Goal: Task Accomplishment & Management: Manage account settings

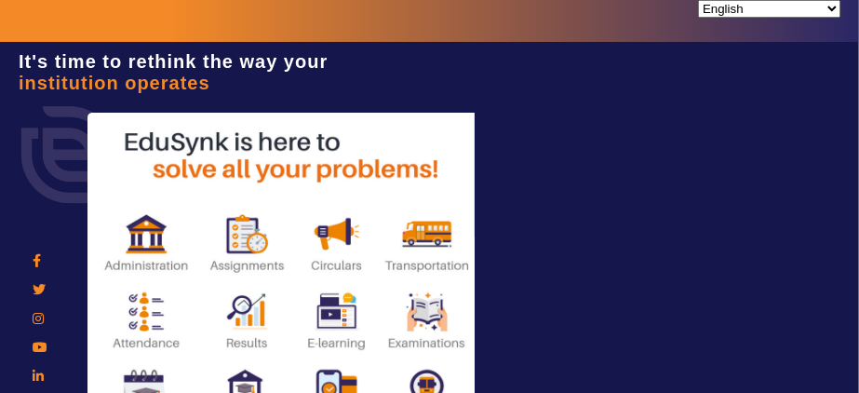
click at [592, 196] on div at bounding box center [429, 317] width 859 height 465
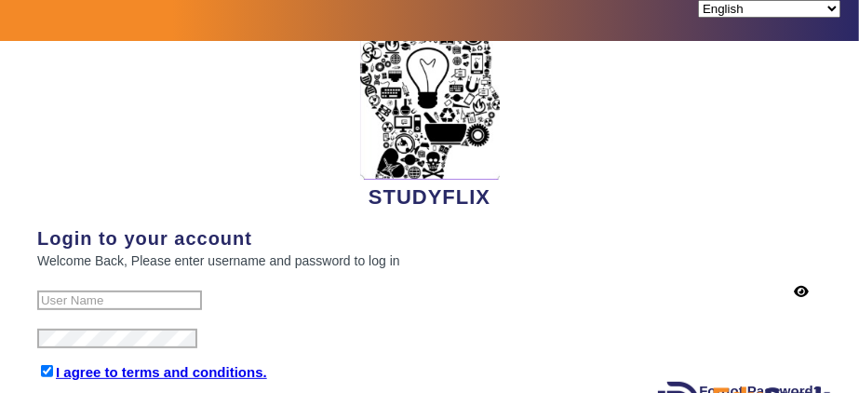
scroll to position [607, 0]
click at [101, 290] on input "text" at bounding box center [119, 300] width 165 height 20
click at [81, 290] on input "text" at bounding box center [119, 300] width 165 height 20
type input "7984709537"
click at [354, 363] on div "I agree to terms and conditions." at bounding box center [429, 371] width 784 height 17
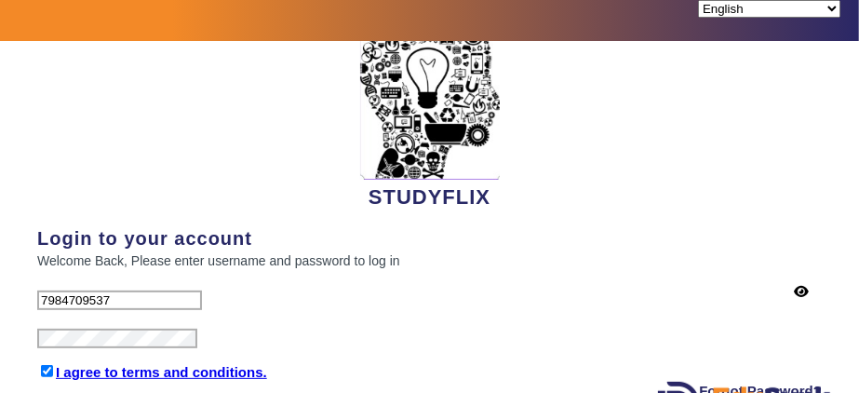
click at [148, 364] on link "I agree to terms and conditions." at bounding box center [161, 372] width 211 height 16
click at [629, 213] on div "Connect with your institution STUDYFLIX Login to your account Welcome Back, Ple…" at bounding box center [429, 208] width 784 height 452
click at [299, 277] on div "7984709537" at bounding box center [429, 291] width 784 height 38
click at [326, 323] on div at bounding box center [429, 329] width 784 height 38
click at [353, 363] on div "I agree to terms and conditions." at bounding box center [429, 371] width 784 height 17
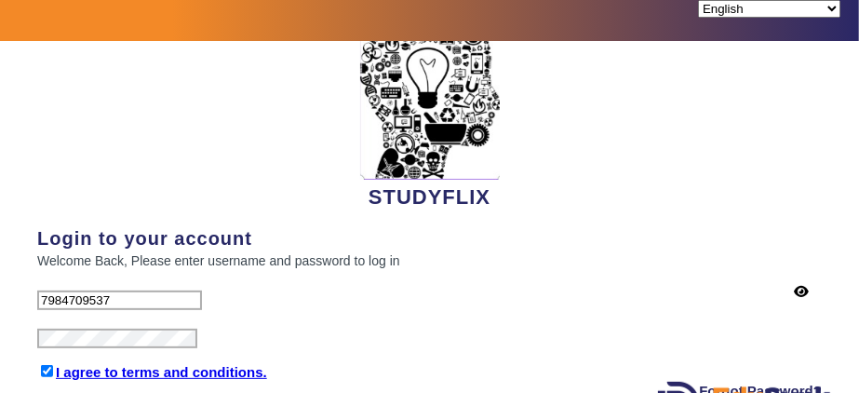
click at [470, 310] on div at bounding box center [429, 329] width 784 height 38
click at [283, 364] on div "I agree to terms and conditions." at bounding box center [429, 371] width 784 height 17
click at [794, 285] on icon at bounding box center [801, 291] width 15 height 13
click at [792, 285] on icon at bounding box center [800, 291] width 17 height 13
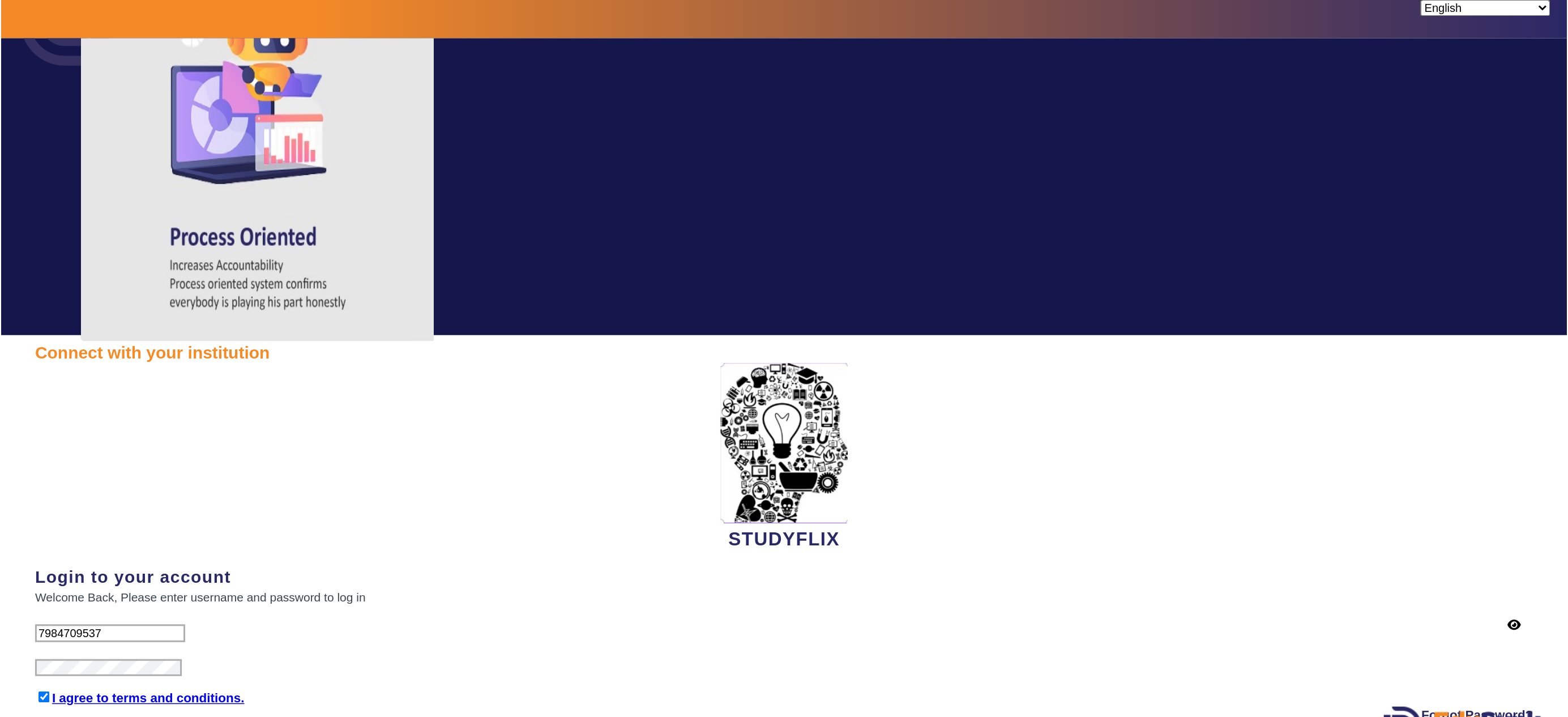
scroll to position [103, 0]
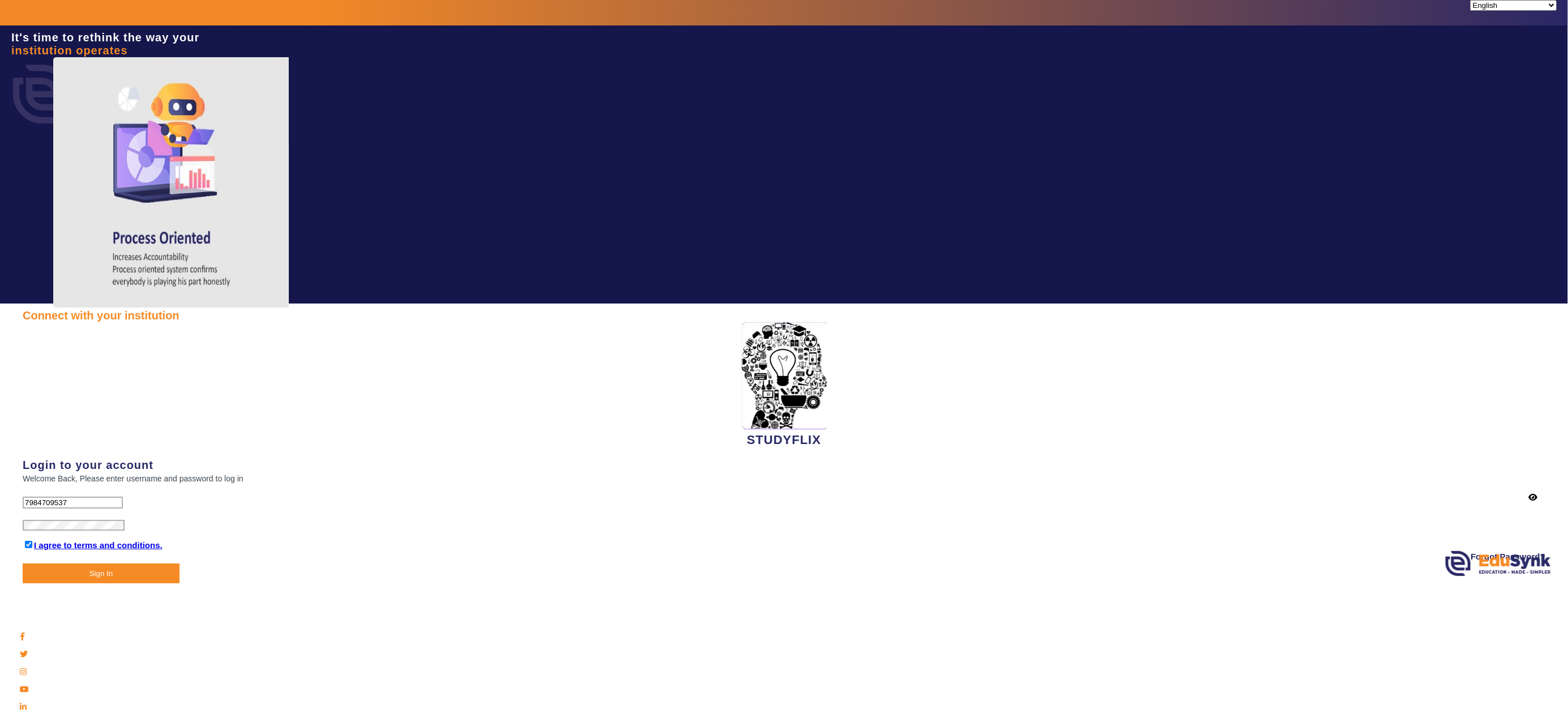
scroll to position [0, 0]
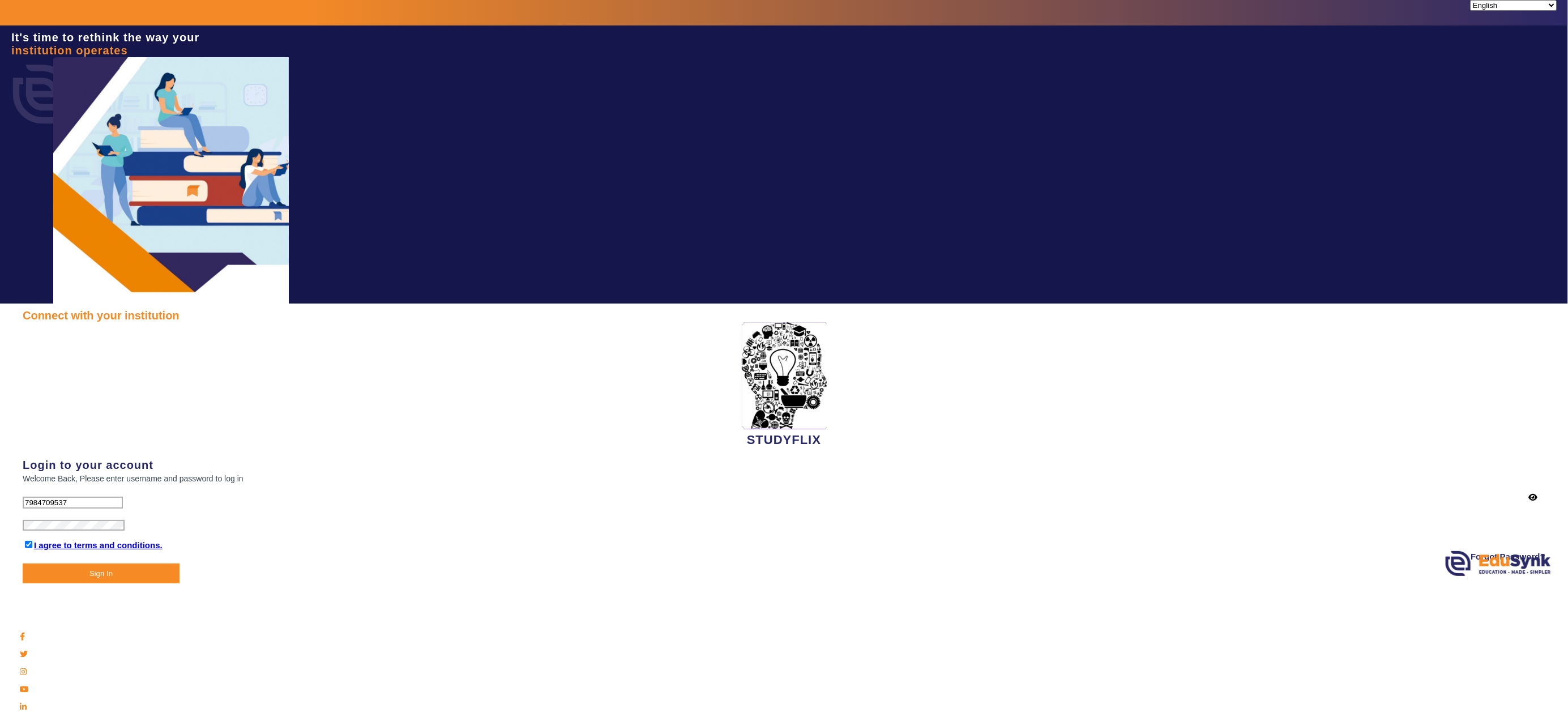
click at [115, 239] on button "Sign In" at bounding box center [101, 573] width 157 height 20
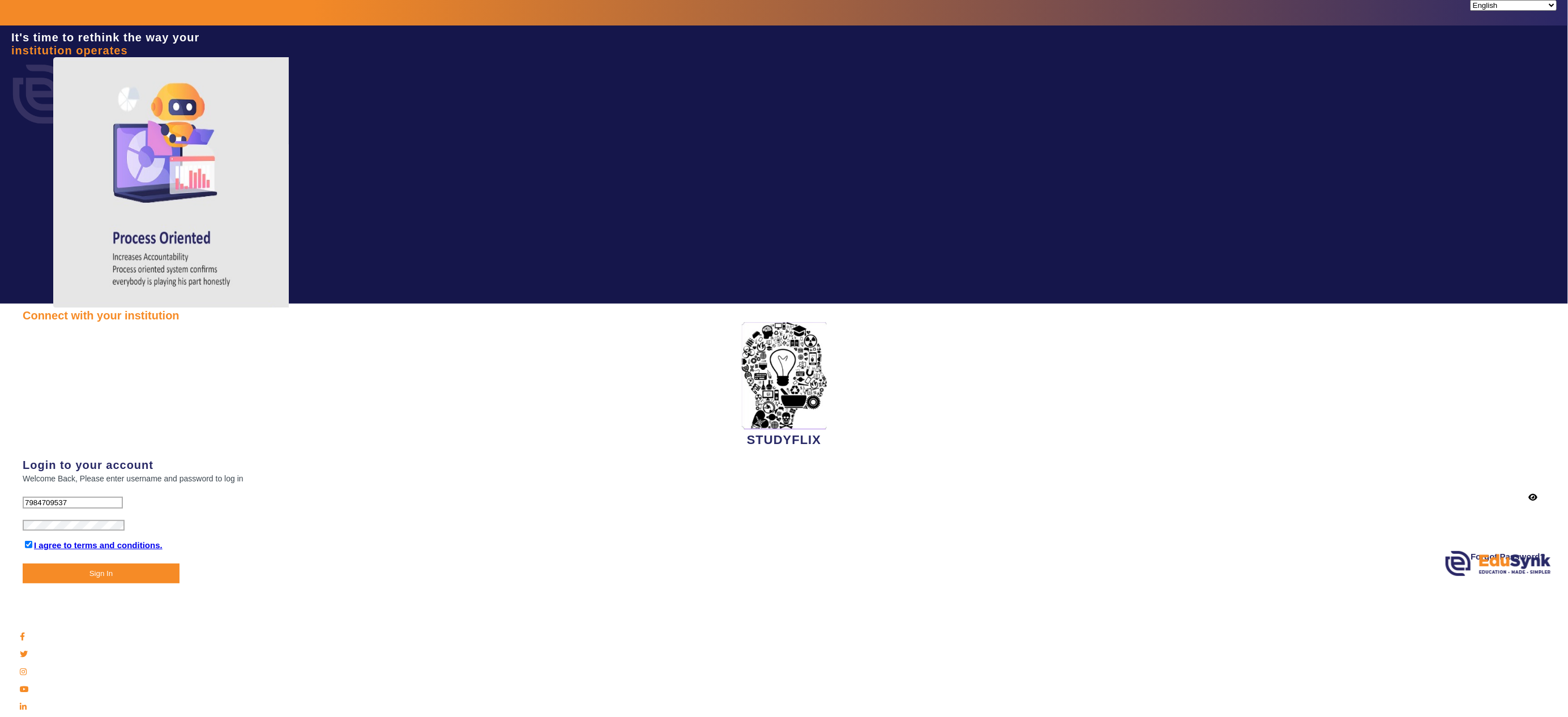
click at [104, 239] on button "Sign In" at bounding box center [101, 573] width 157 height 20
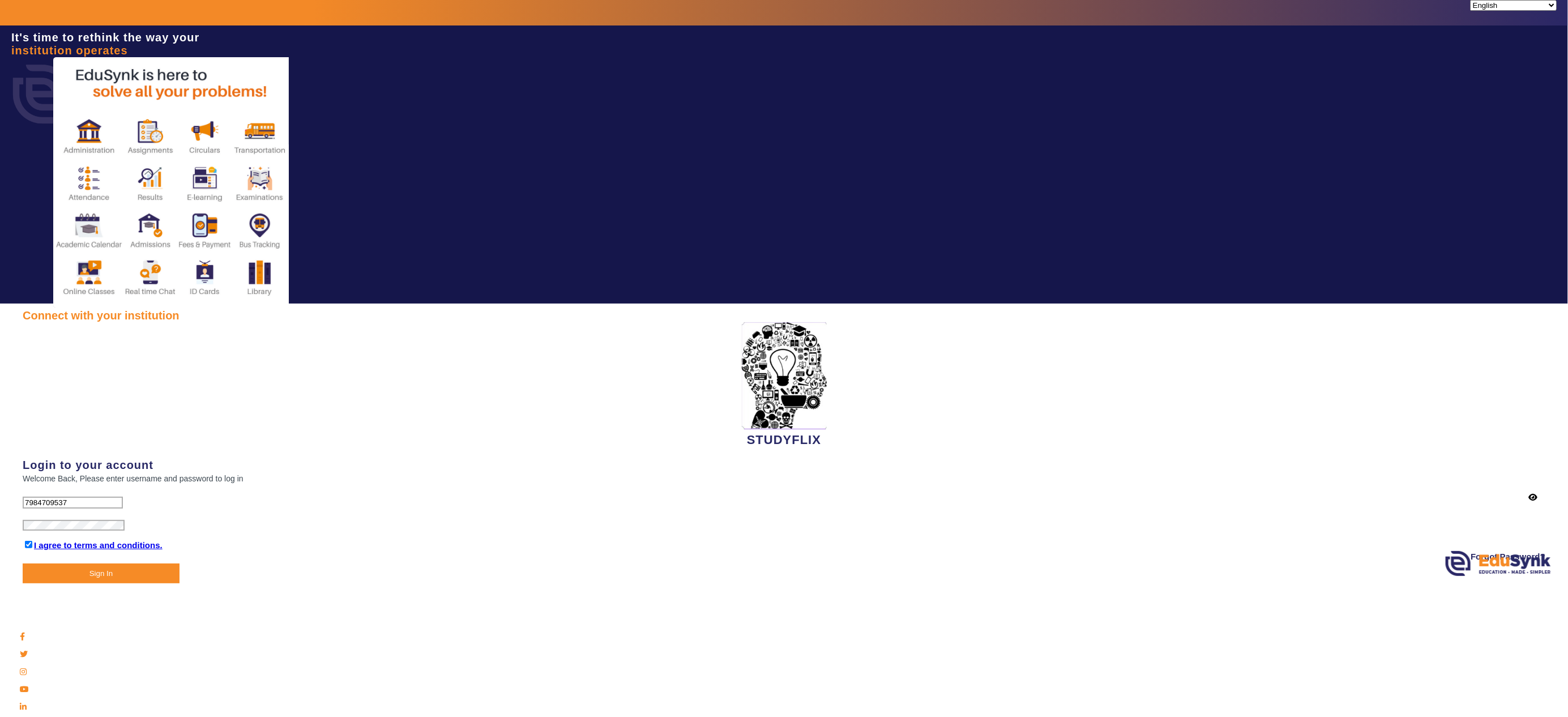
click at [104, 239] on button "Sign In" at bounding box center [101, 573] width 157 height 20
click at [91, 239] on button "Sign In" at bounding box center [101, 573] width 157 height 20
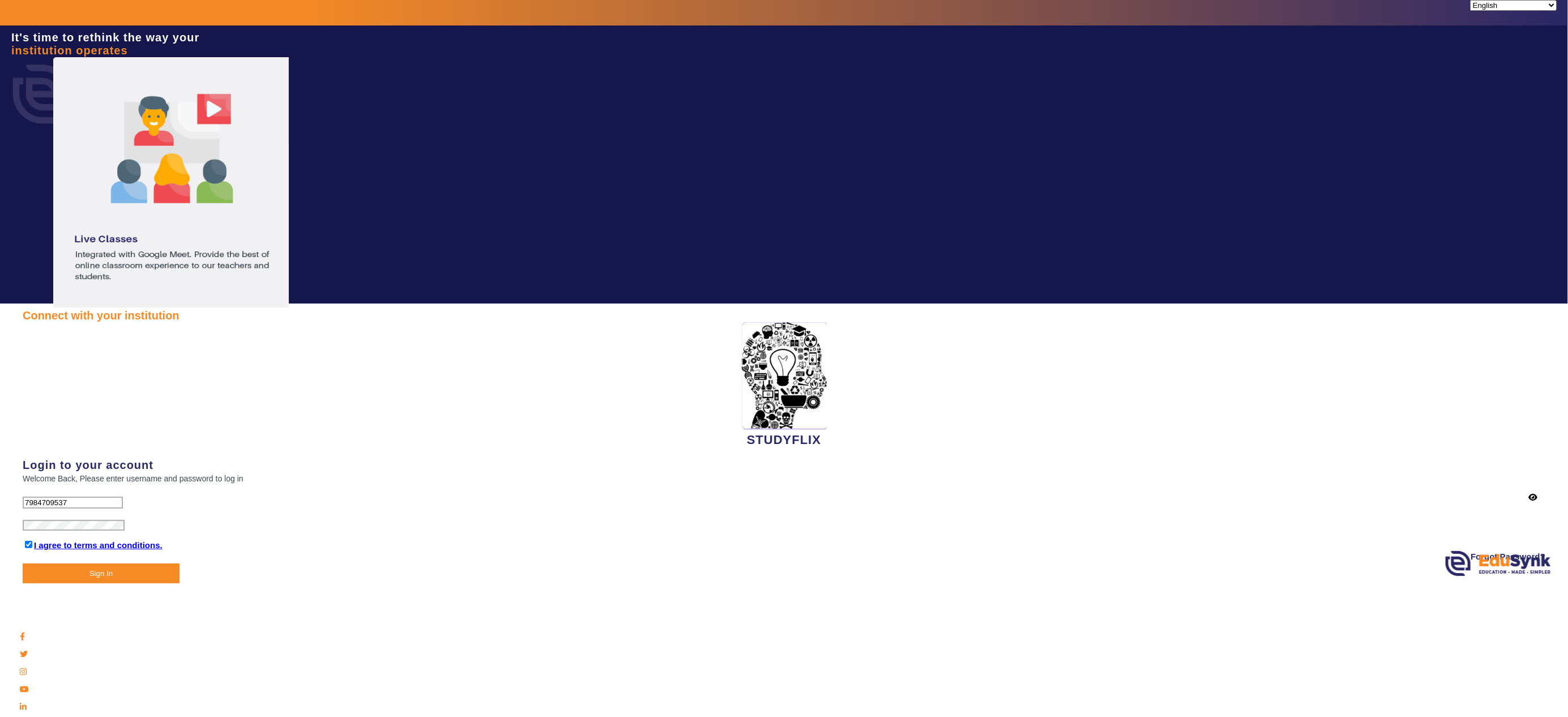
click at [23, 239] on button "Sign In" at bounding box center [101, 573] width 157 height 20
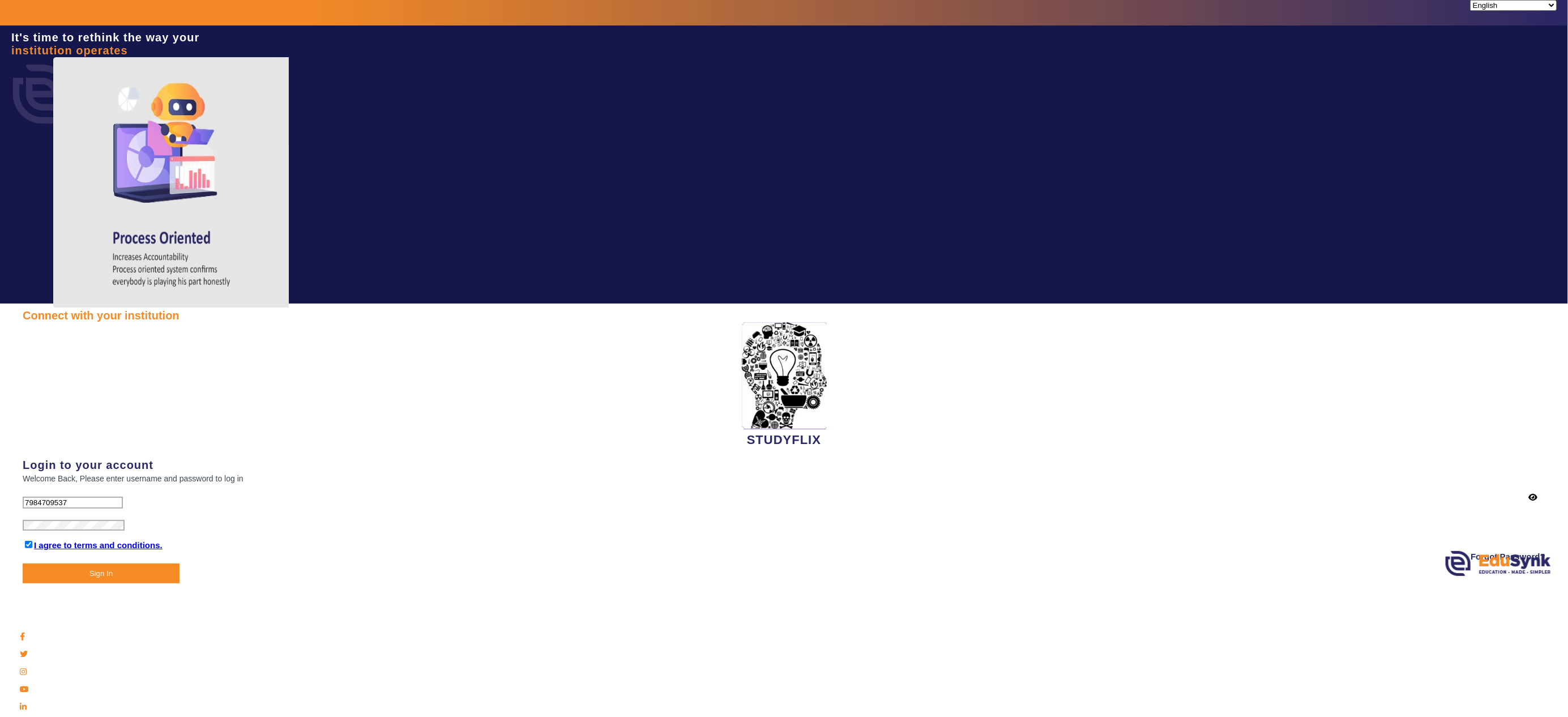
click at [23, 239] on button "Sign In" at bounding box center [101, 573] width 157 height 20
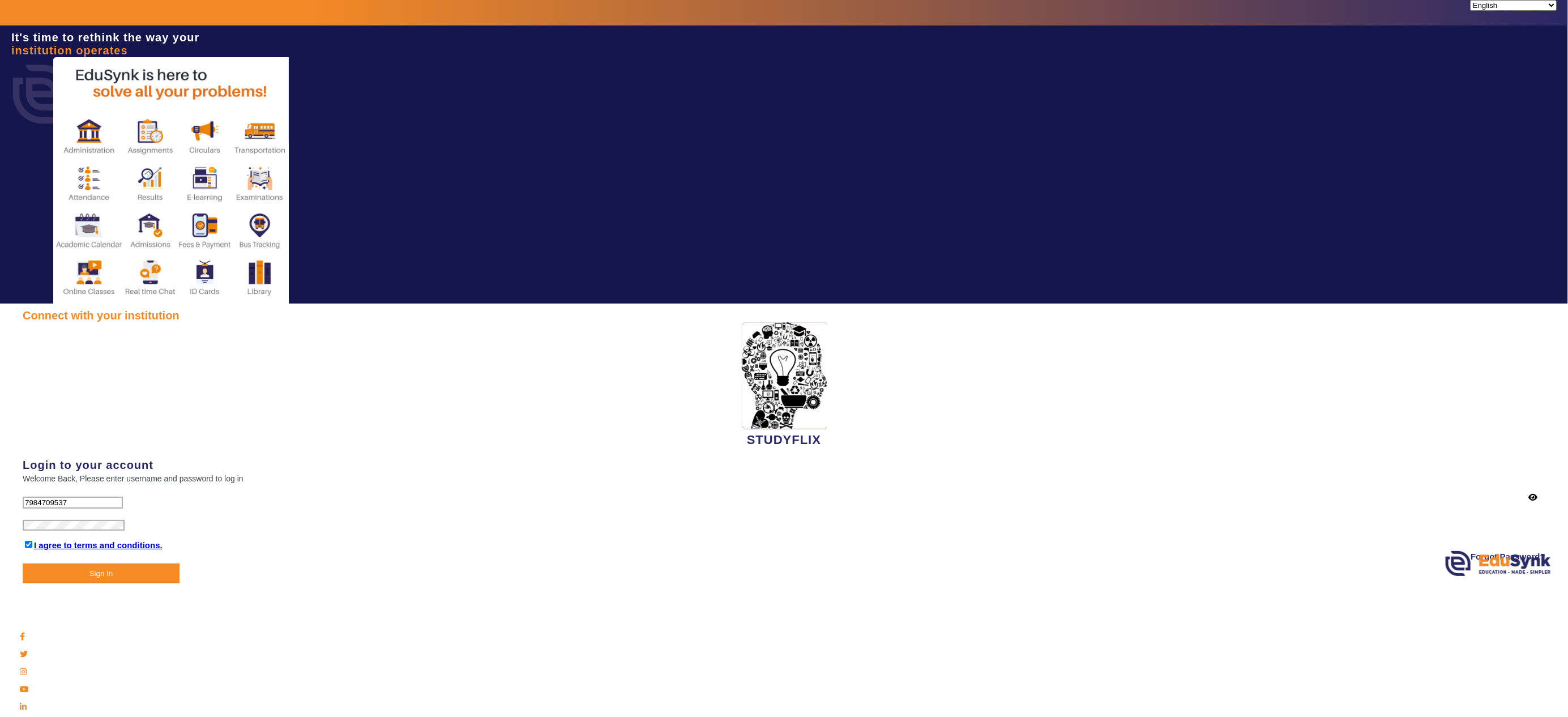
click at [23, 239] on button "Sign In" at bounding box center [101, 573] width 157 height 20
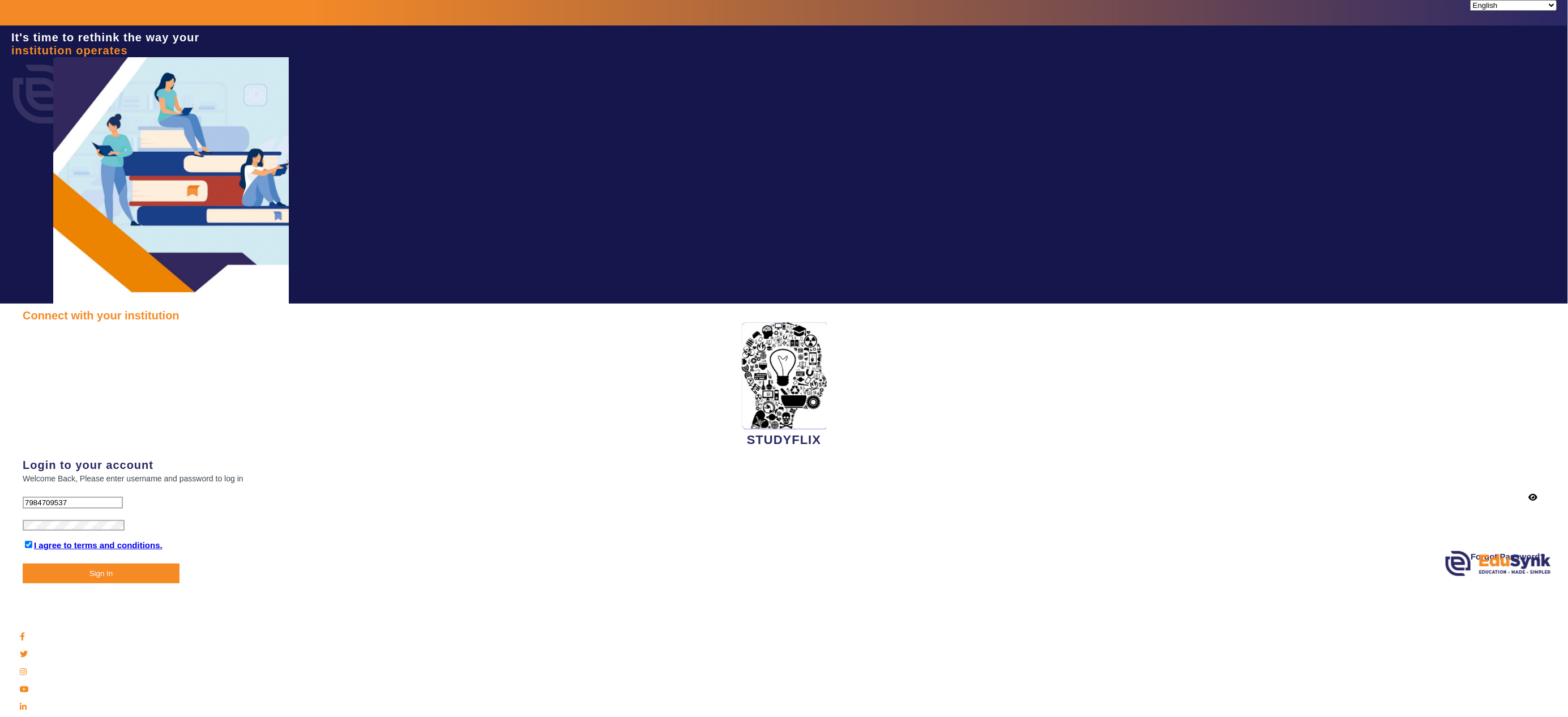
click at [92, 239] on button "Sign In" at bounding box center [101, 573] width 157 height 20
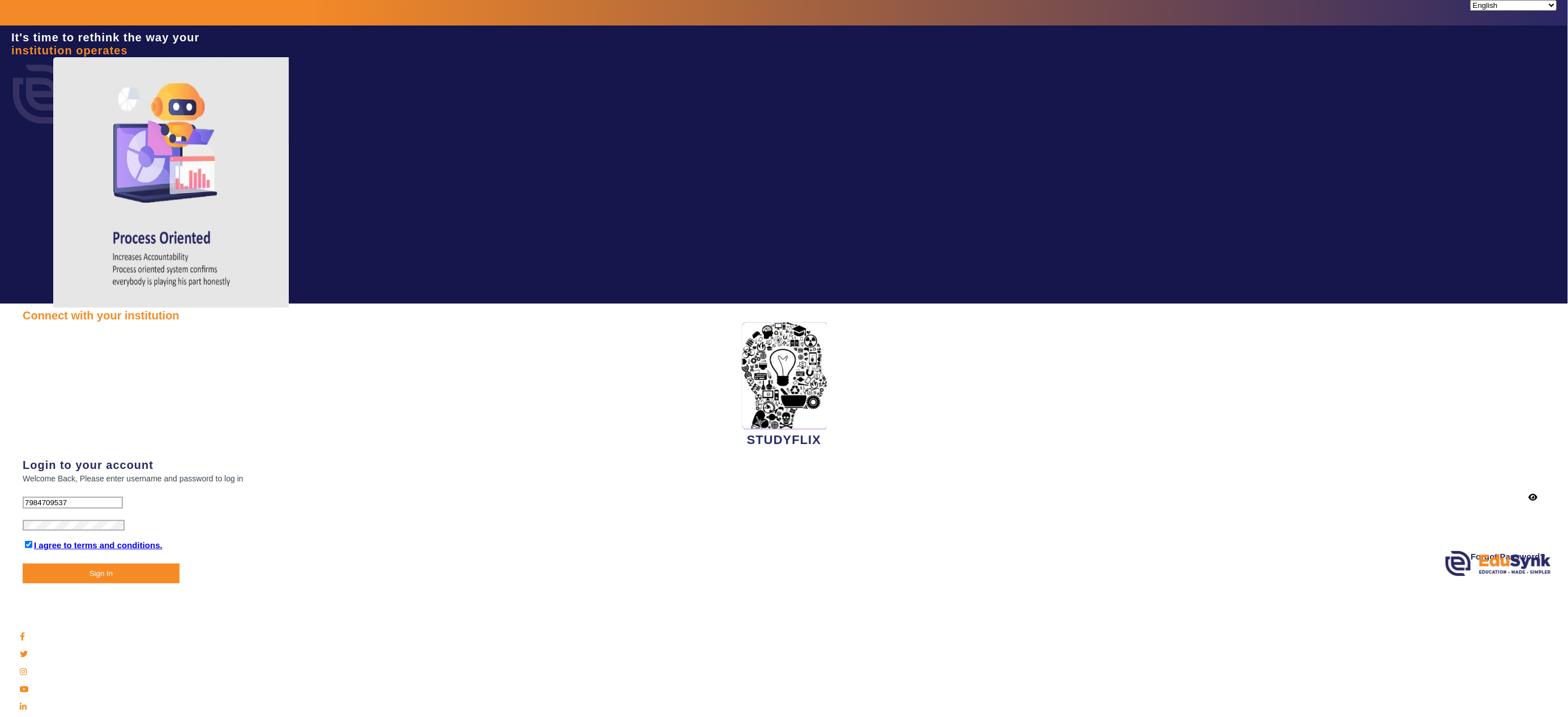
click at [92, 239] on button "Sign In" at bounding box center [101, 573] width 157 height 20
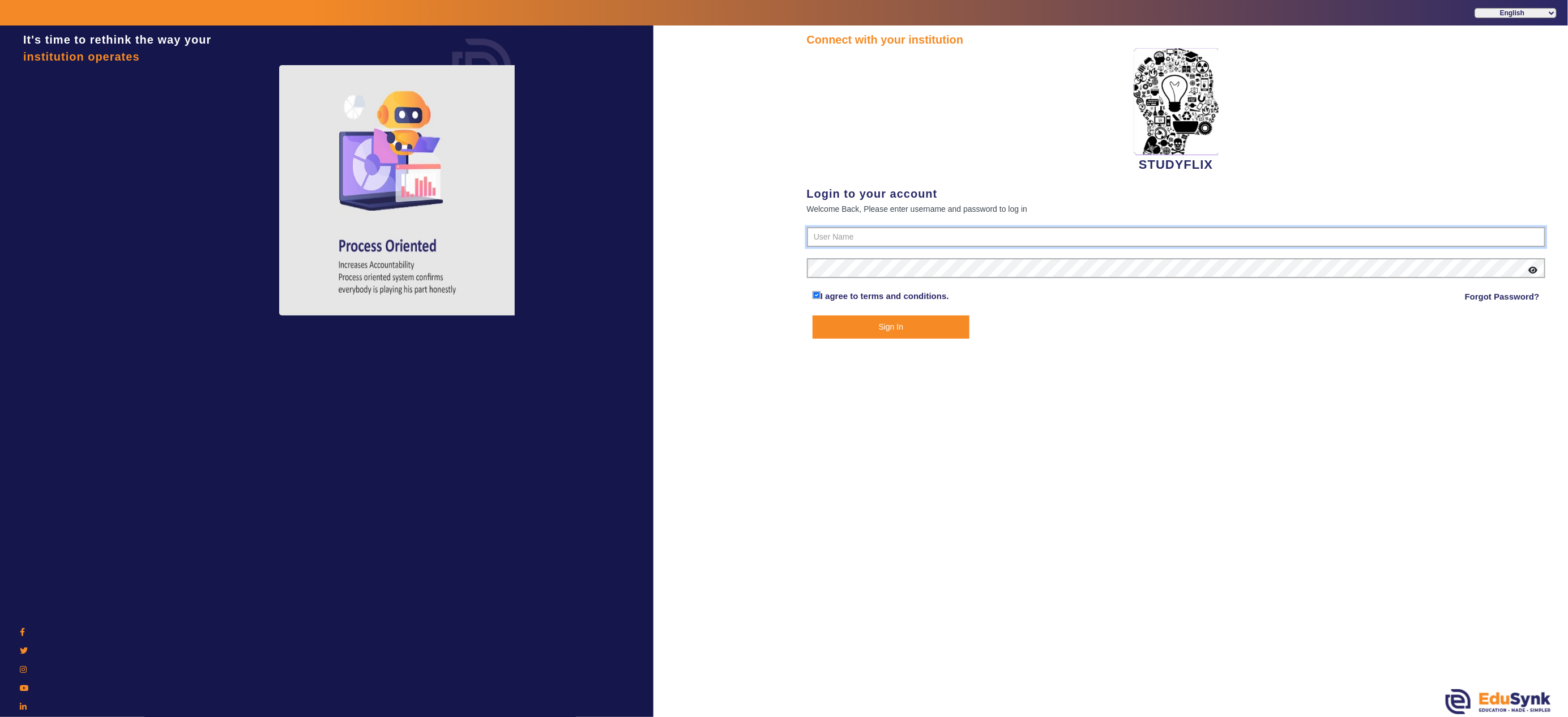
click at [950, 244] on input "text" at bounding box center [1177, 237] width 739 height 20
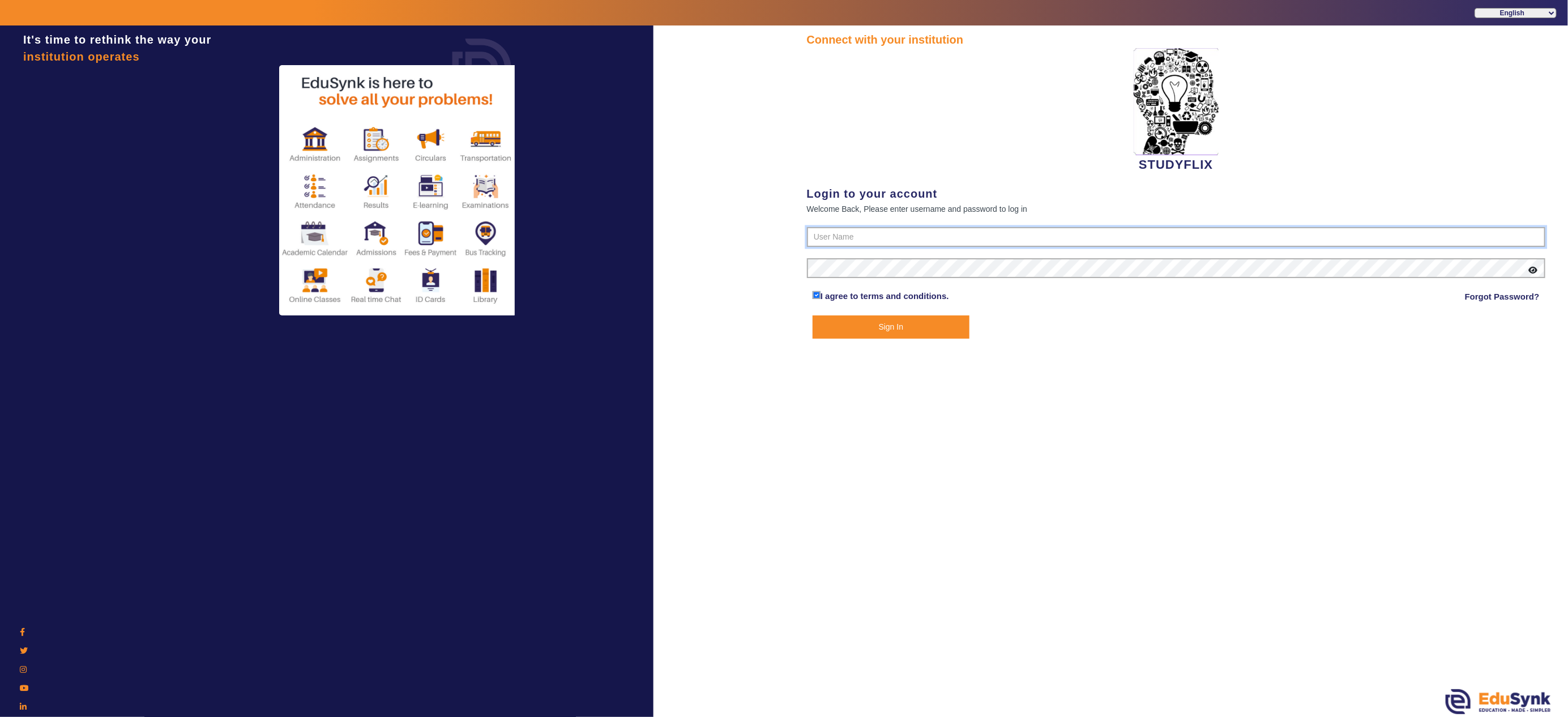
type input "7984709537"
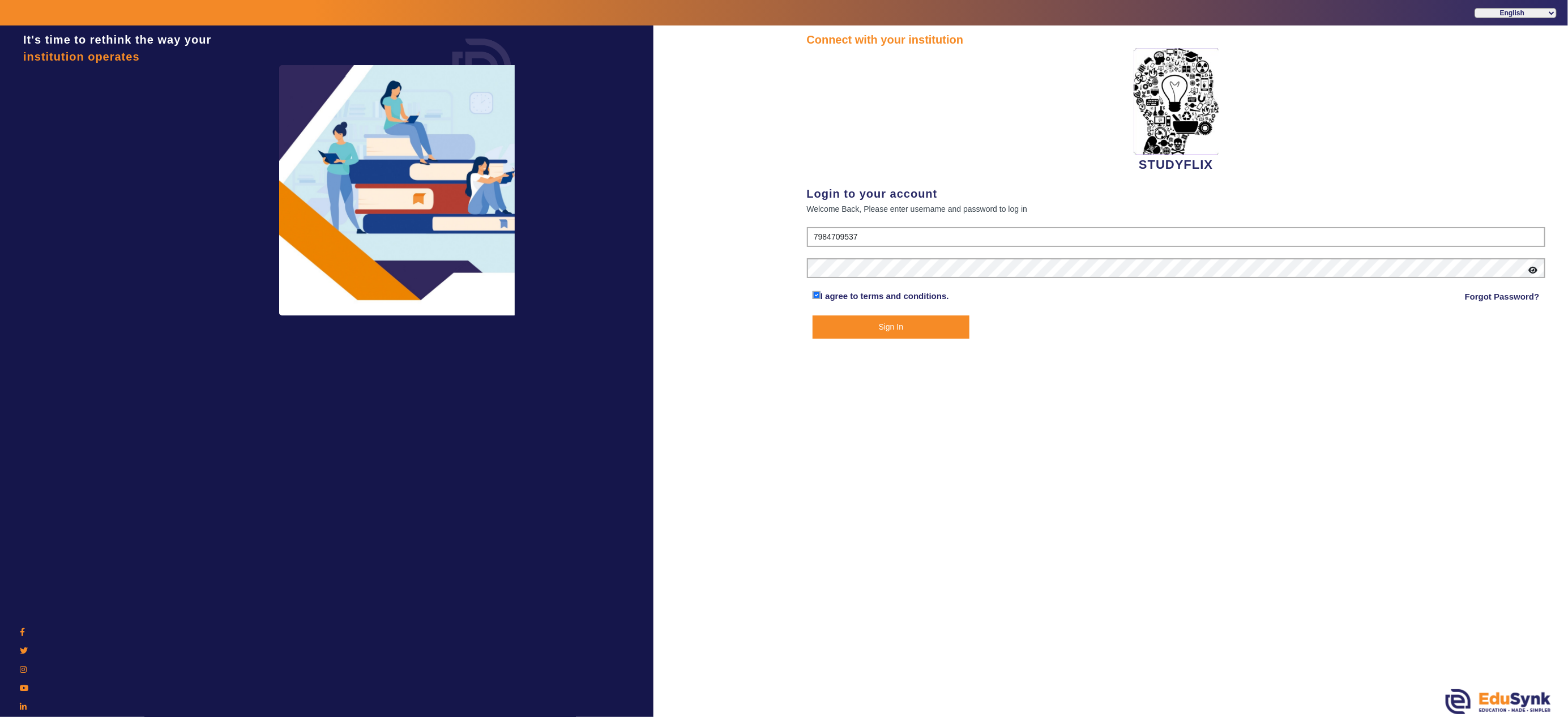
click at [909, 320] on button "Sign In" at bounding box center [891, 327] width 157 height 23
click at [909, 324] on button "Sign In" at bounding box center [891, 327] width 157 height 23
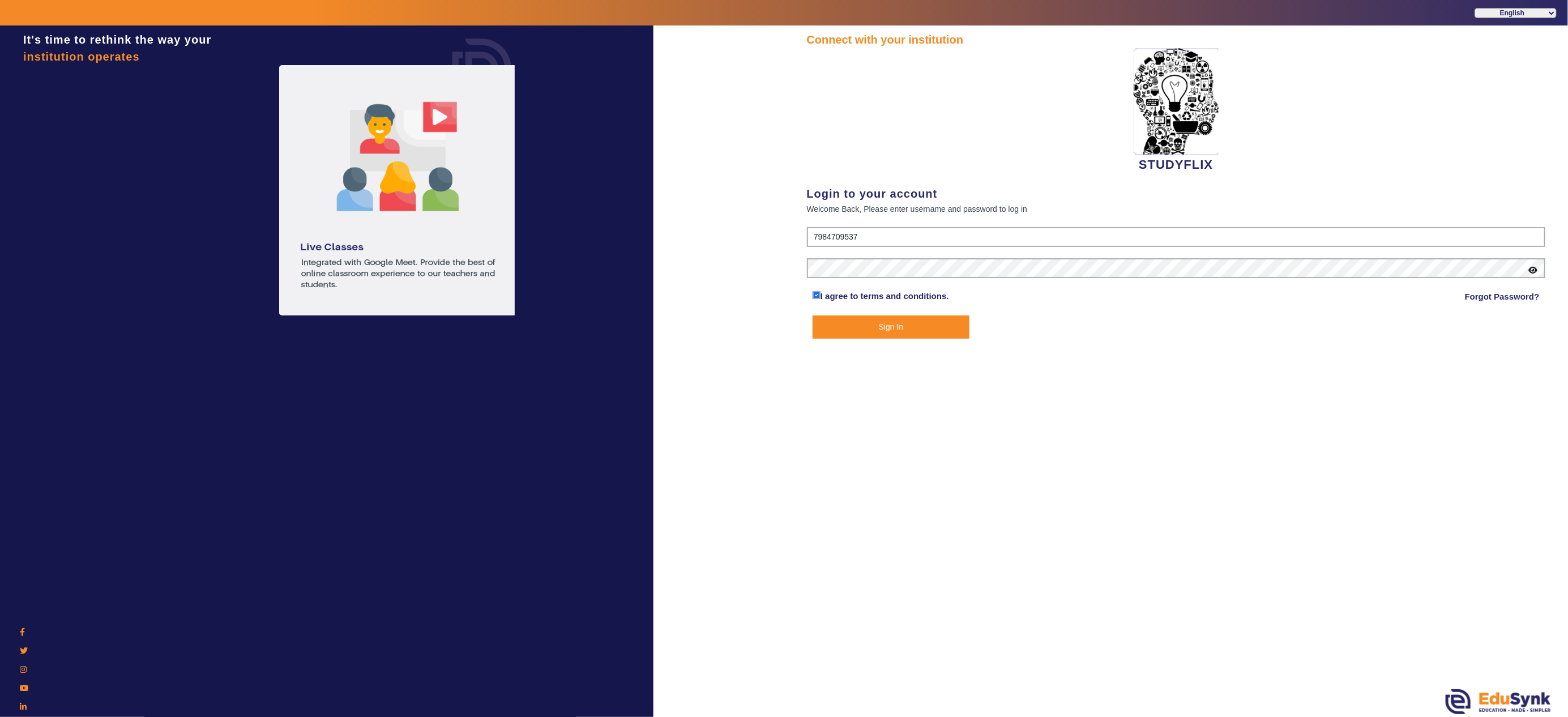
drag, startPoint x: 894, startPoint y: 315, endPoint x: 894, endPoint y: 324, distance: 9.0
click at [894, 324] on button "Sign In" at bounding box center [891, 327] width 157 height 23
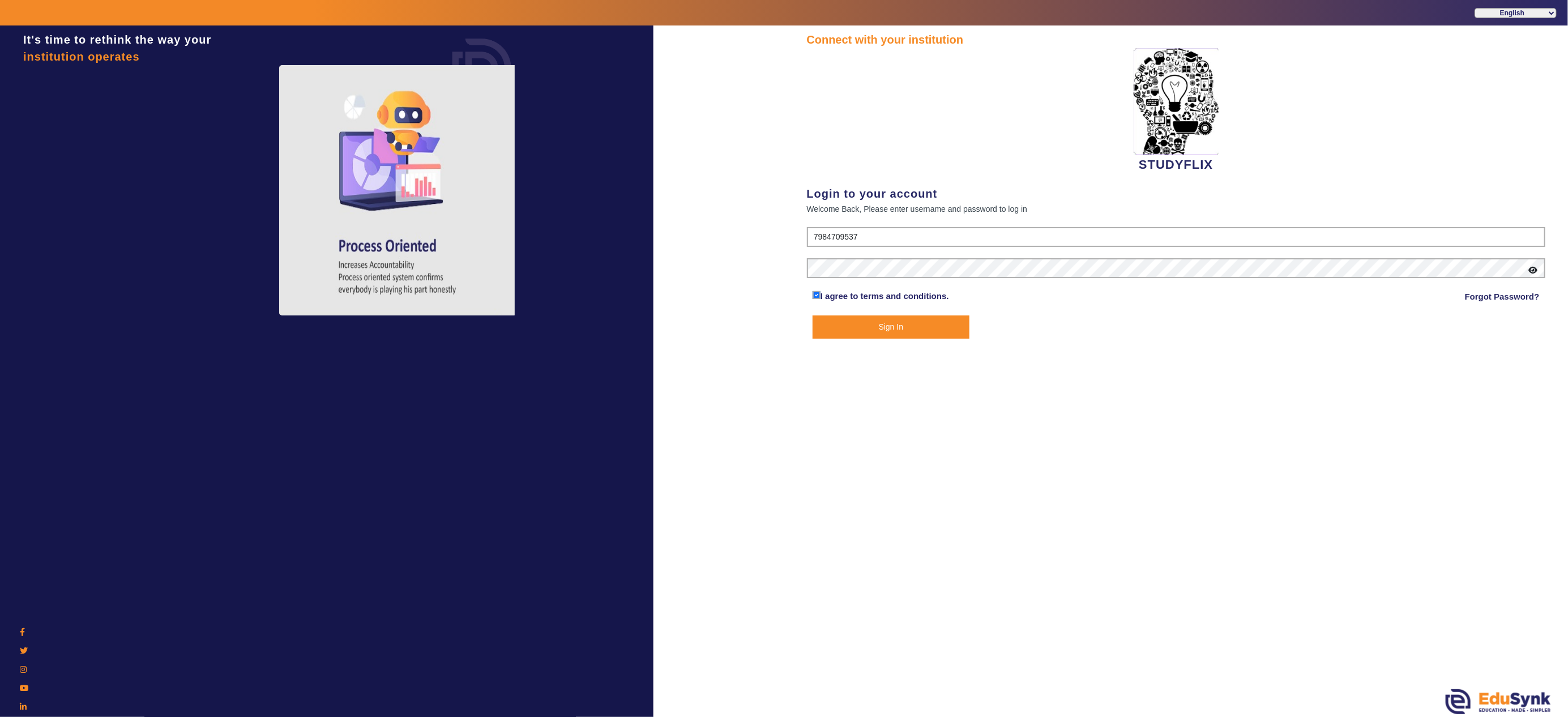
click at [894, 324] on button "Sign In" at bounding box center [891, 327] width 157 height 23
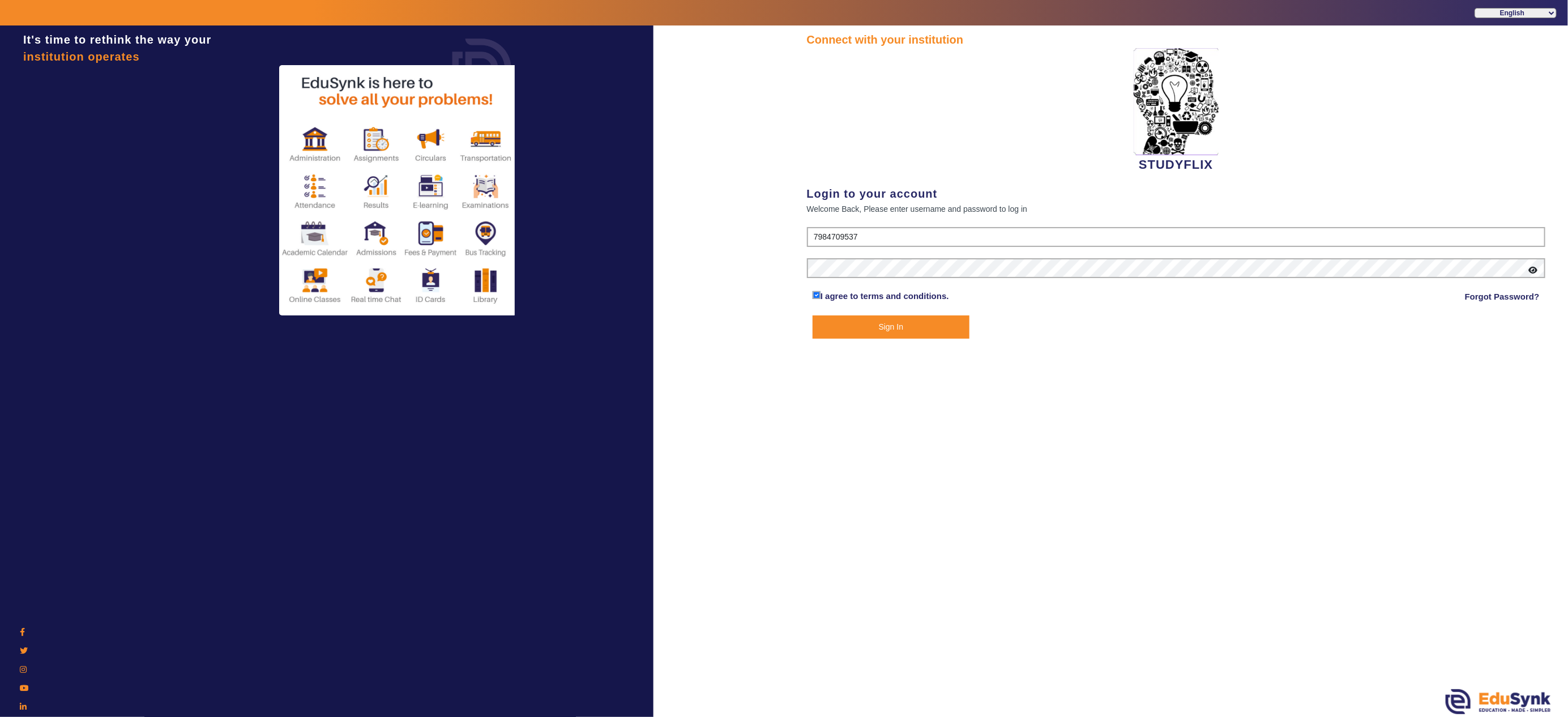
click at [894, 324] on button "Sign In" at bounding box center [891, 327] width 157 height 23
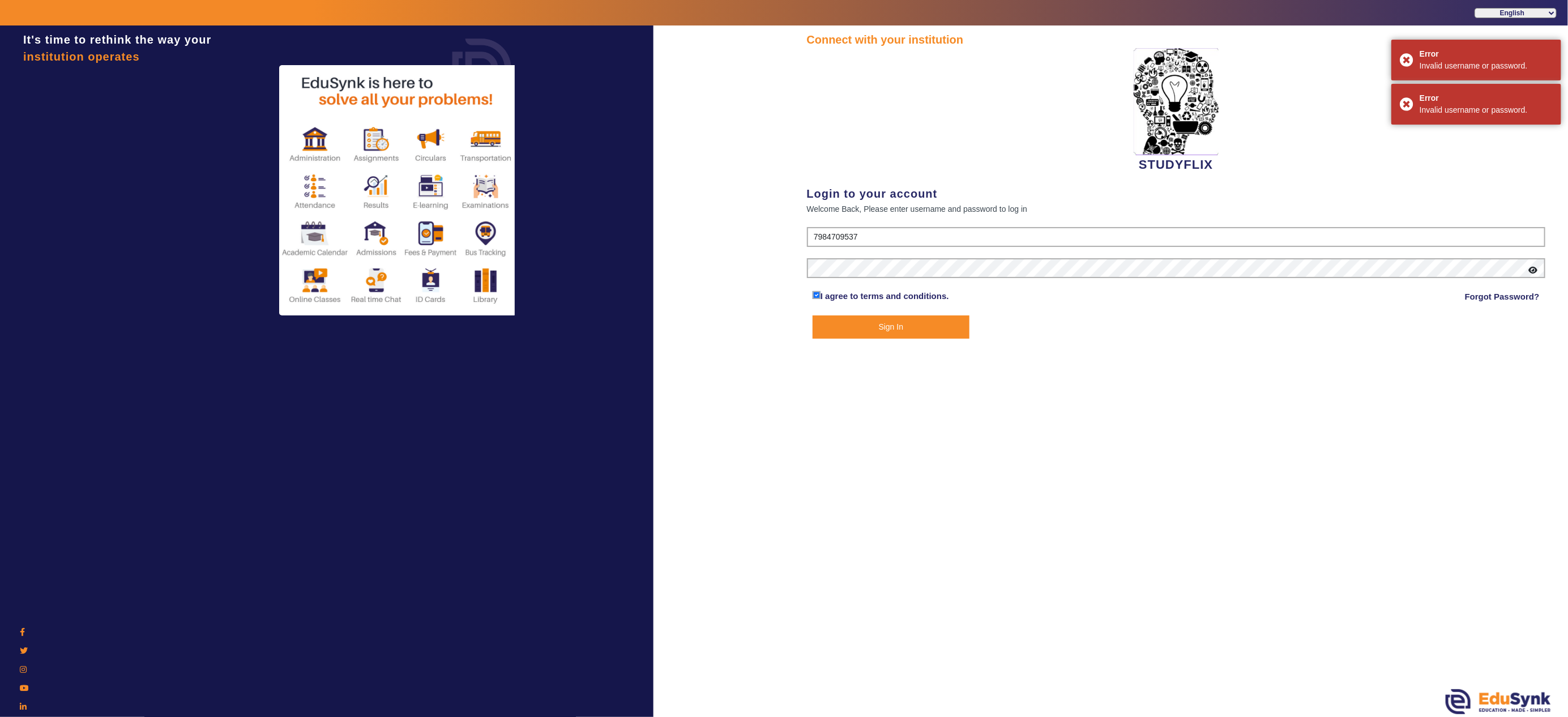
click at [894, 324] on button "Sign In" at bounding box center [891, 327] width 157 height 23
click at [894, 323] on button "Sign In" at bounding box center [891, 327] width 157 height 23
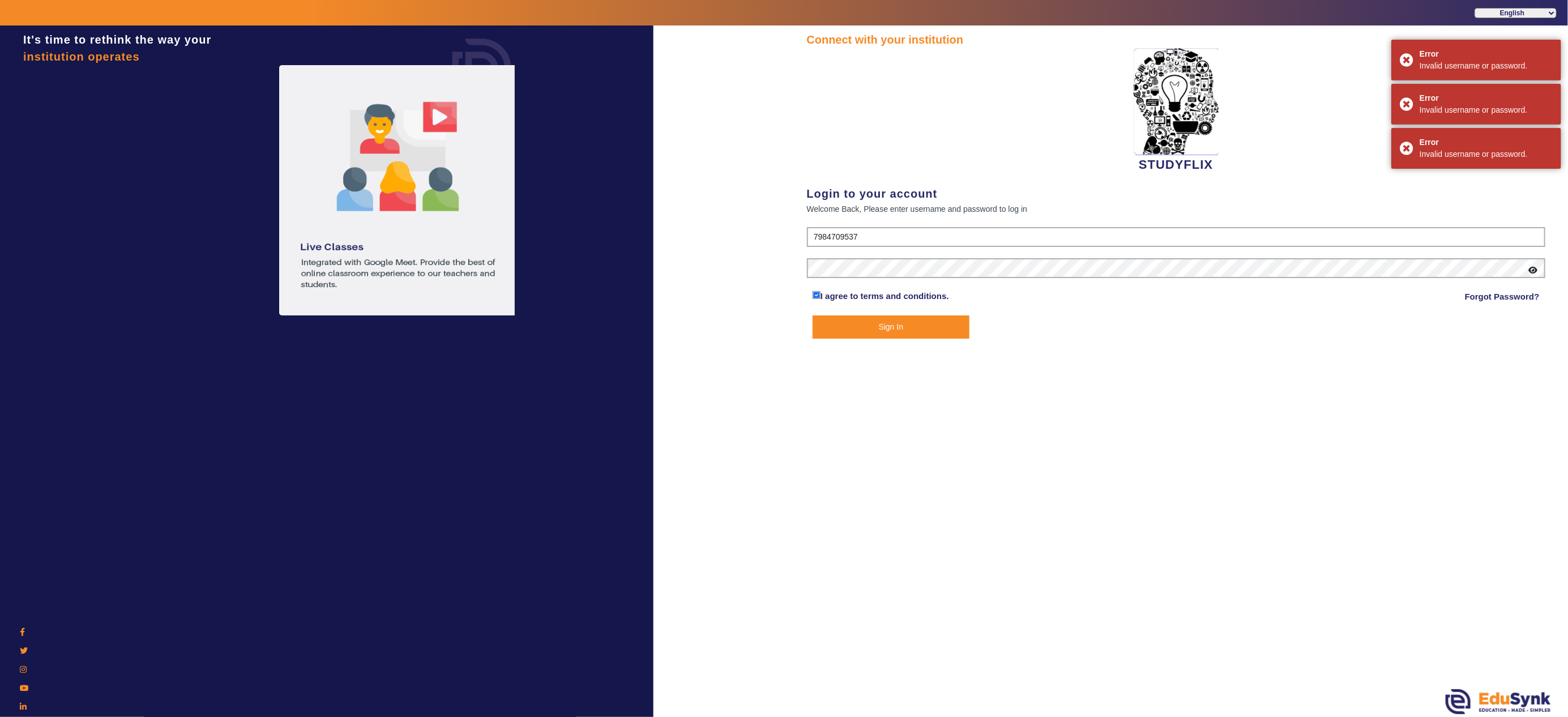
click at [894, 323] on button "Sign In" at bounding box center [891, 327] width 157 height 23
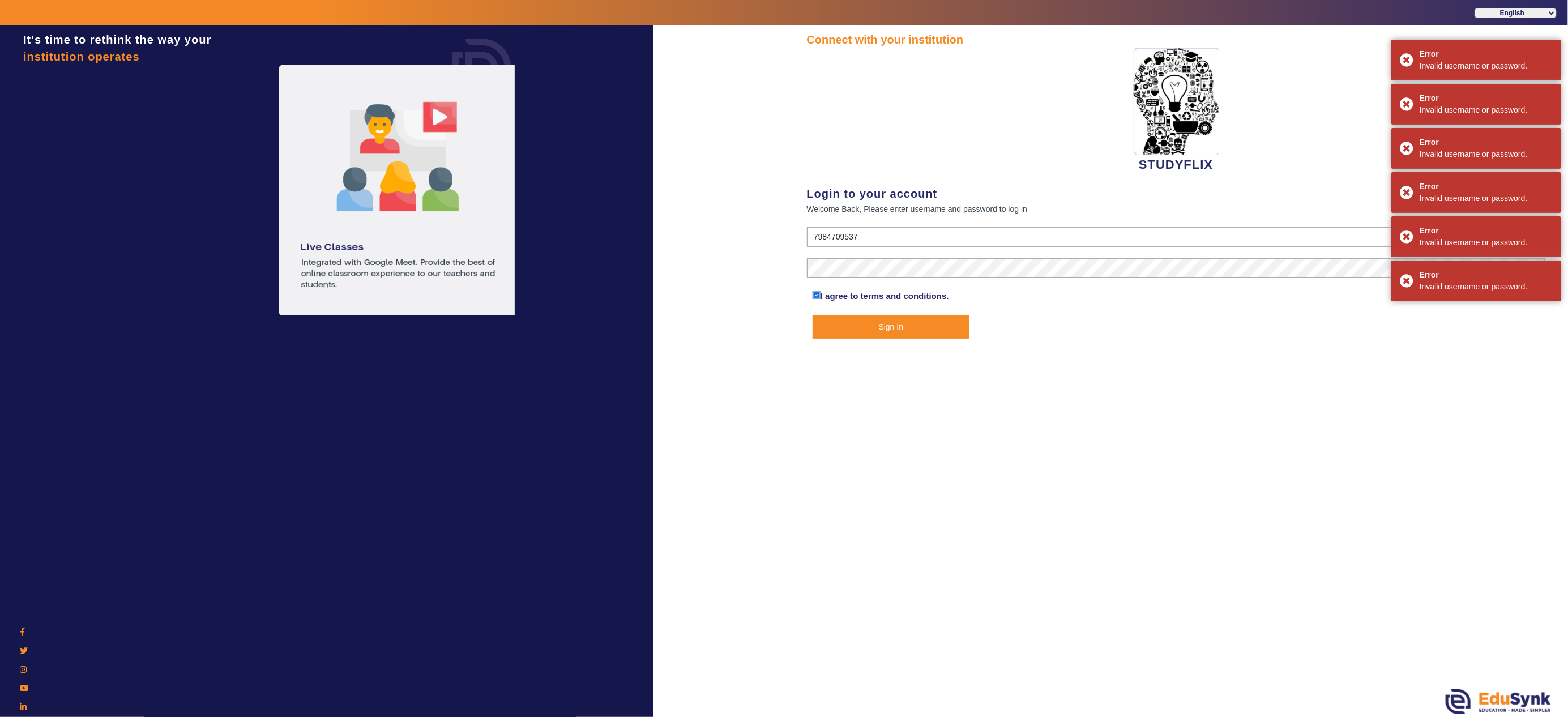
click at [894, 323] on button "Sign In" at bounding box center [891, 327] width 157 height 23
click at [894, 321] on button "Sign In" at bounding box center [891, 327] width 157 height 23
